Goal: Complete application form

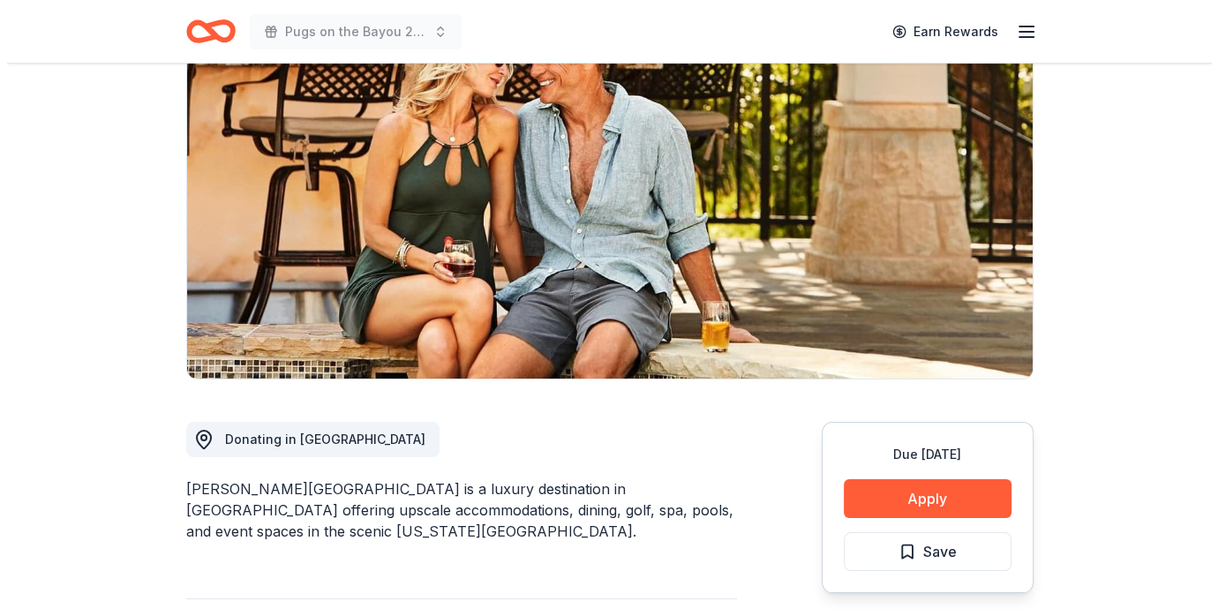
scroll to position [205, 0]
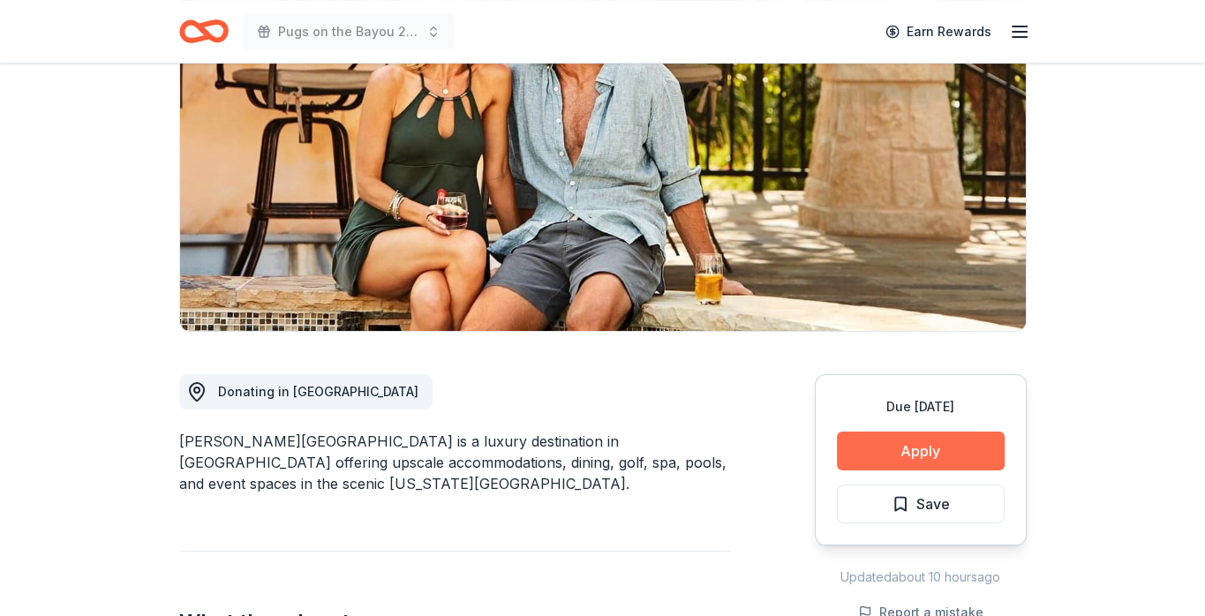
click at [935, 439] on button "Apply" at bounding box center [921, 451] width 168 height 39
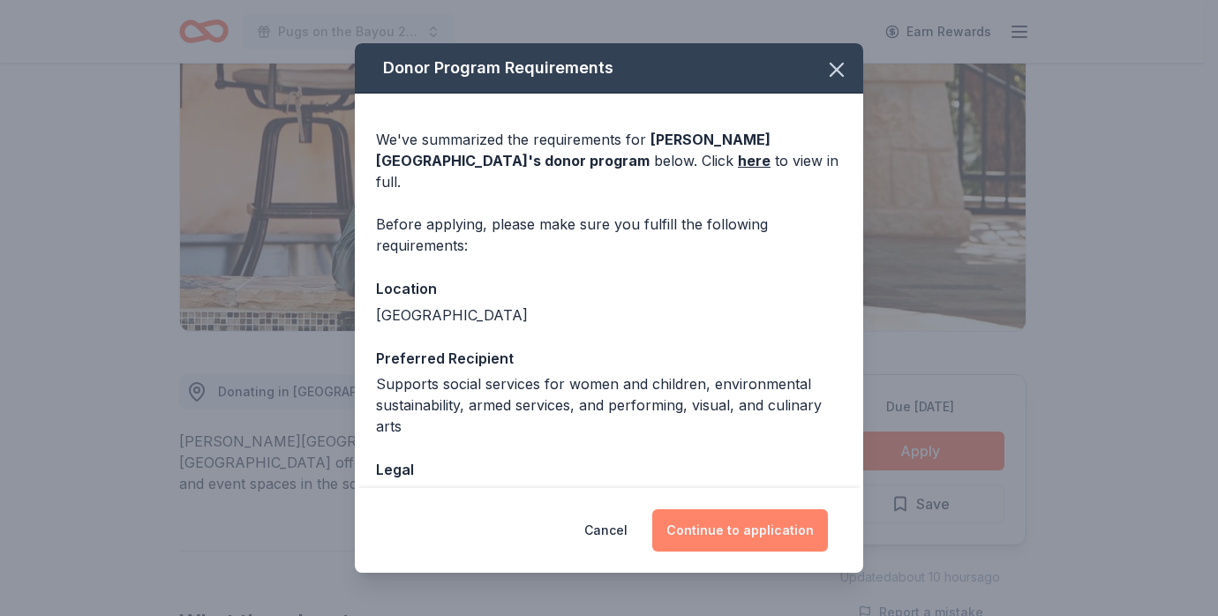
click at [699, 534] on button "Continue to application" at bounding box center [740, 530] width 176 height 42
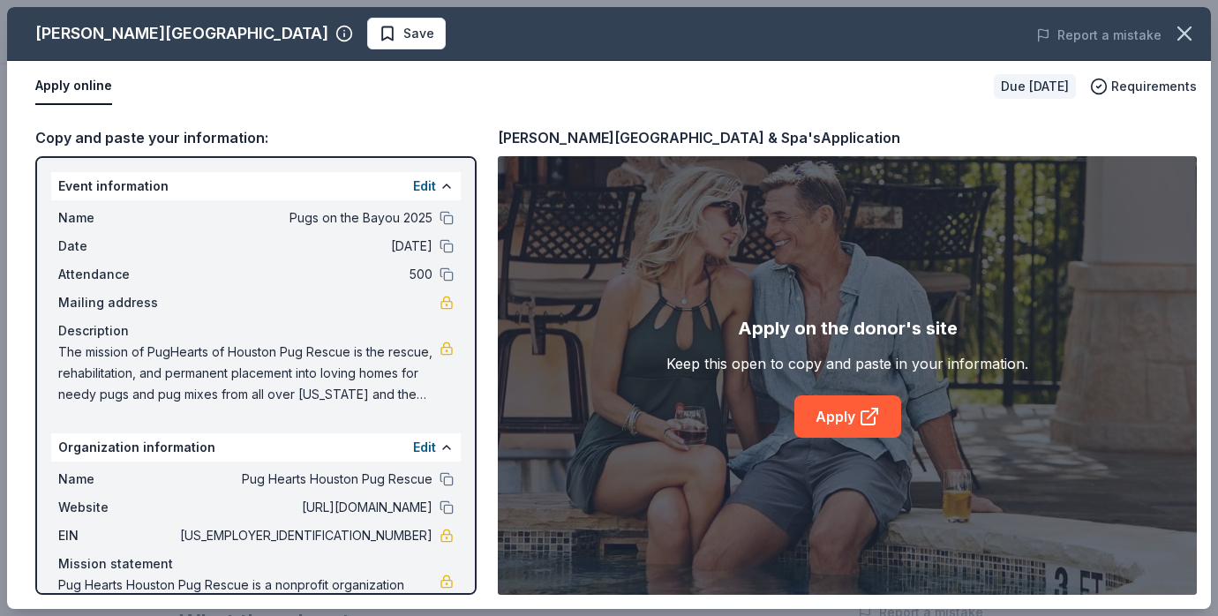
click at [852, 439] on div "Apply on the donor's site Keep this open to copy and paste in your information.…" at bounding box center [847, 375] width 699 height 439
click at [834, 421] on link "Apply" at bounding box center [847, 416] width 107 height 42
